Goal: Book appointment/travel/reservation

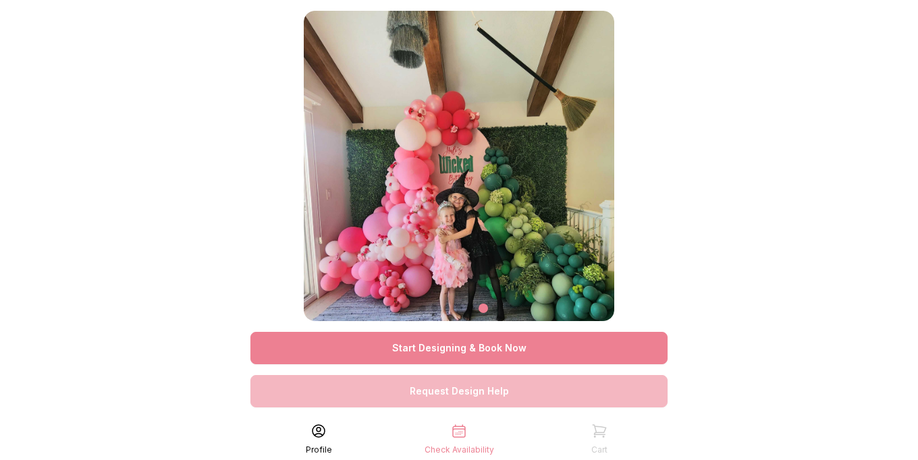
click at [522, 351] on link "Start Designing & Book Now" at bounding box center [458, 348] width 417 height 32
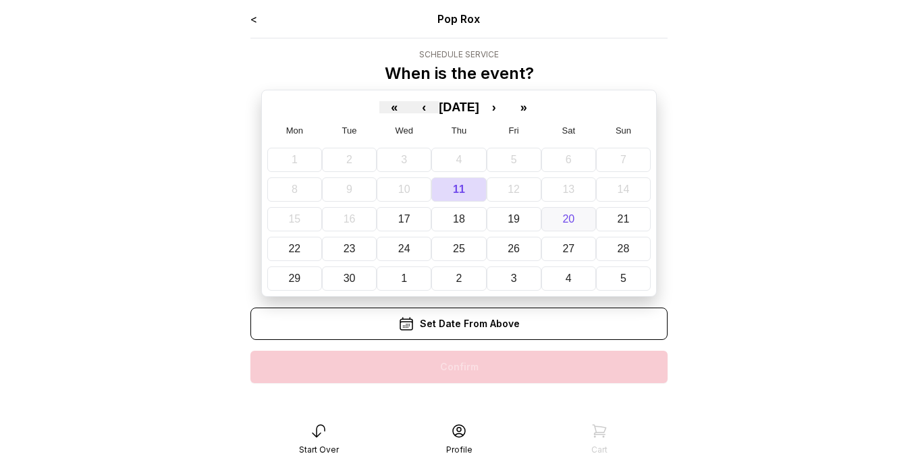
click at [571, 218] on abbr "20" at bounding box center [568, 218] width 12 height 11
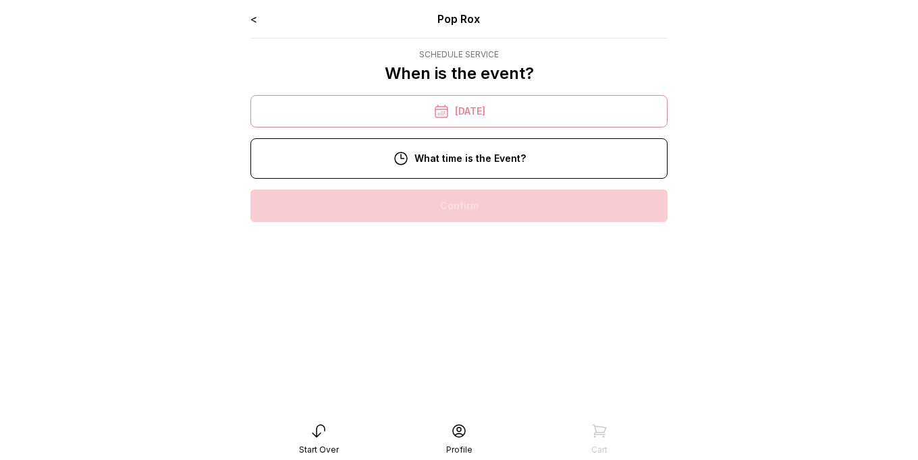
click at [474, 209] on div "10:00 am" at bounding box center [458, 206] width 395 height 32
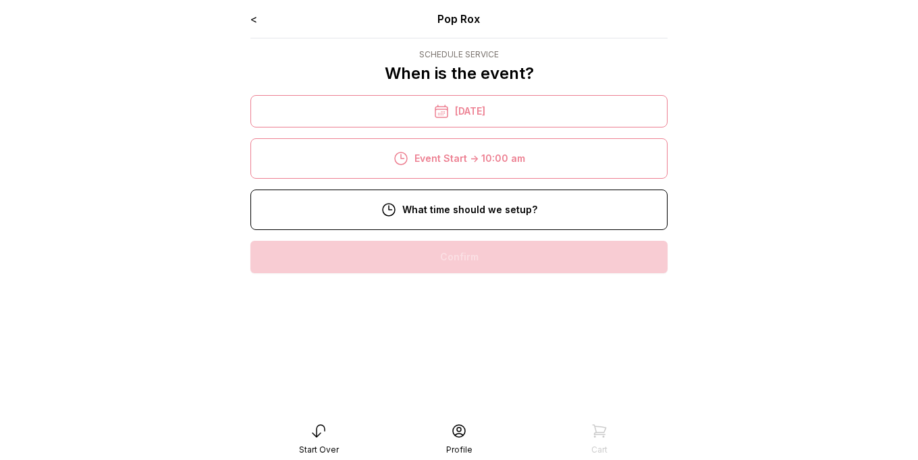
click at [482, 256] on div "8:00 am" at bounding box center [458, 257] width 395 height 32
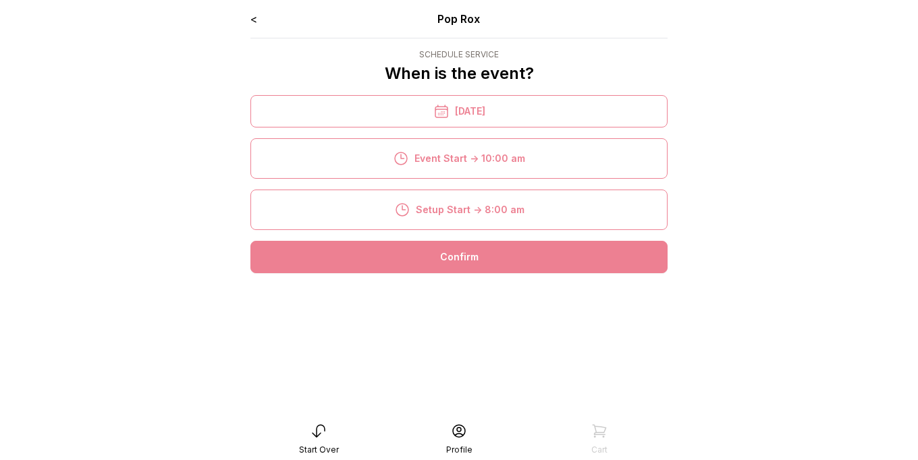
click at [495, 265] on div "Confirm" at bounding box center [458, 257] width 417 height 32
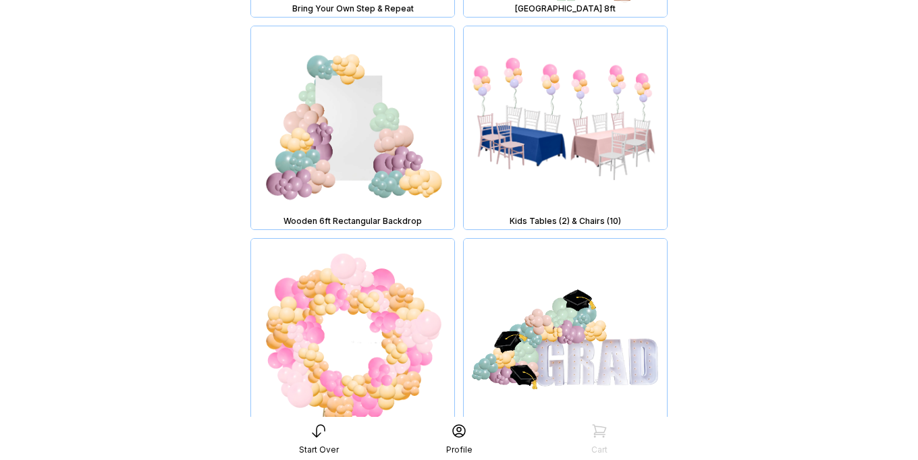
scroll to position [1834, 0]
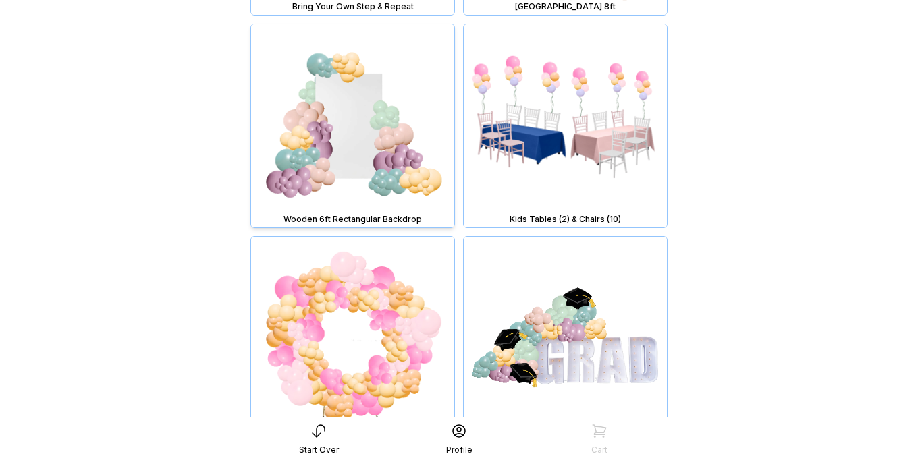
click at [337, 168] on img at bounding box center [352, 125] width 203 height 203
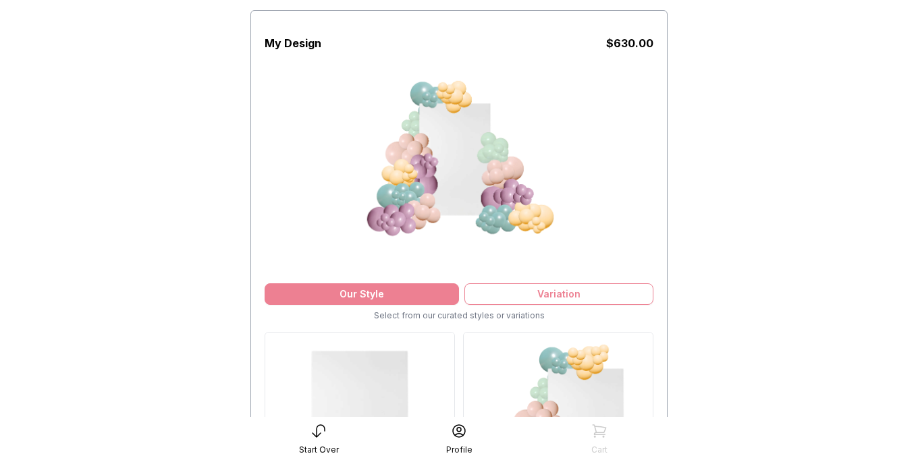
scroll to position [94, 0]
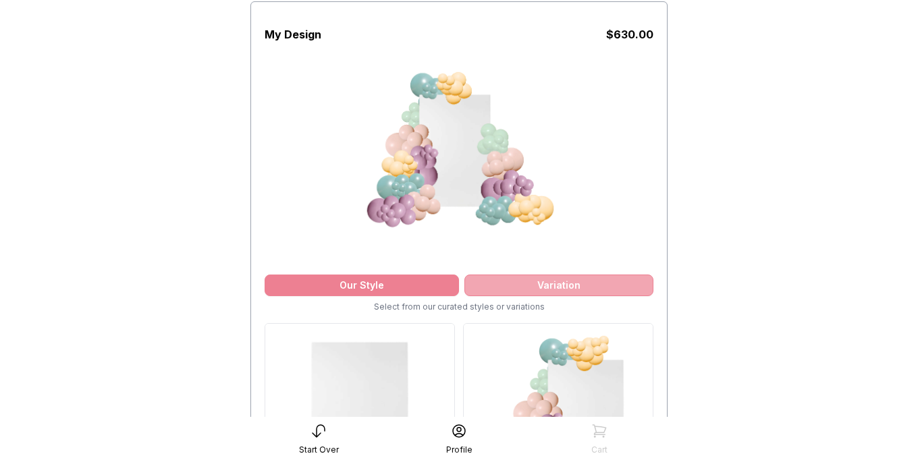
click at [600, 289] on div "Variation" at bounding box center [558, 286] width 189 height 22
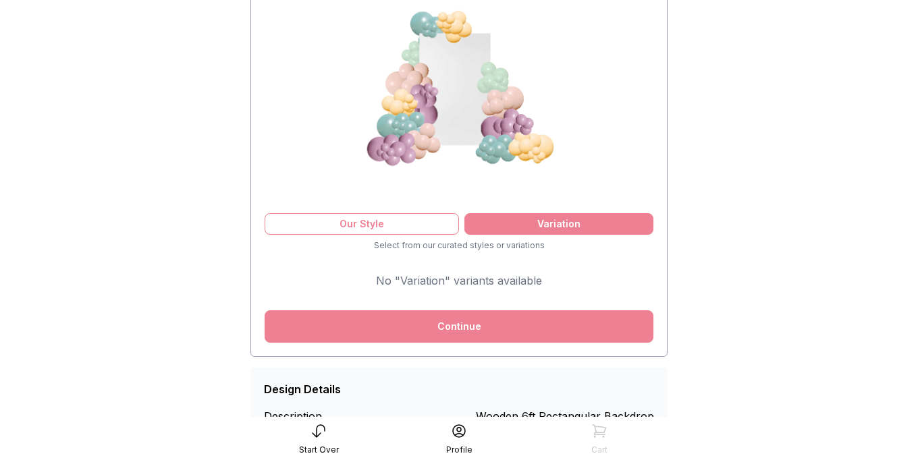
scroll to position [211, 0]
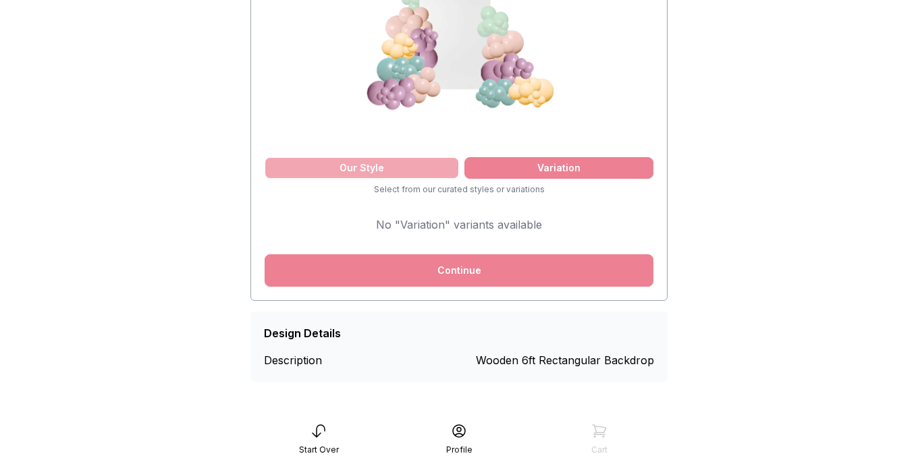
click at [361, 169] on div "Our Style" at bounding box center [362, 168] width 194 height 22
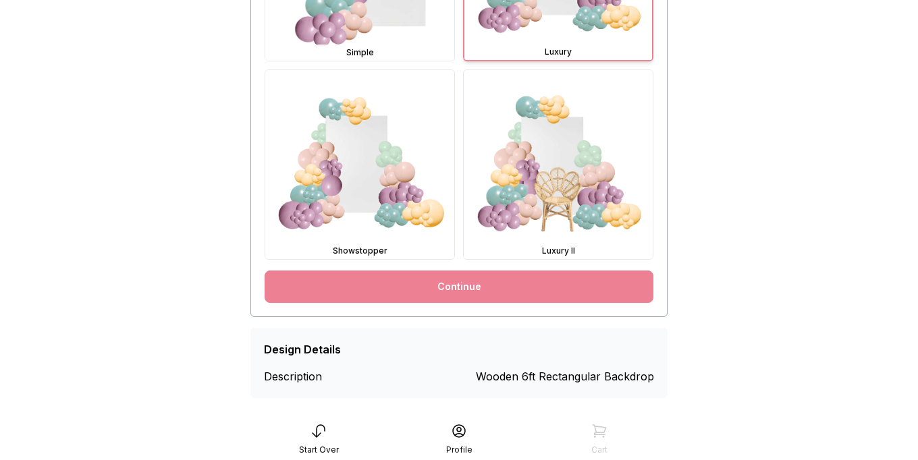
scroll to position [760, 0]
